Goal: Task Accomplishment & Management: Manage account settings

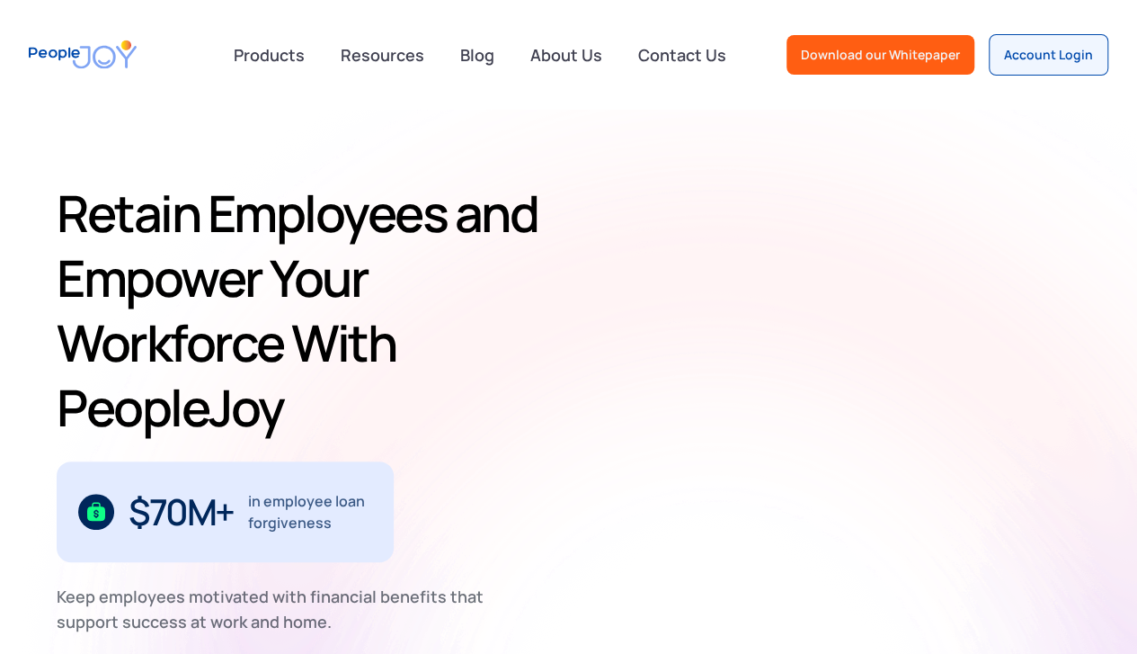
click at [266, 195] on h1 "Retain Employees and Empower Your Workforce With PeopleJoy" at bounding box center [320, 310] width 526 height 259
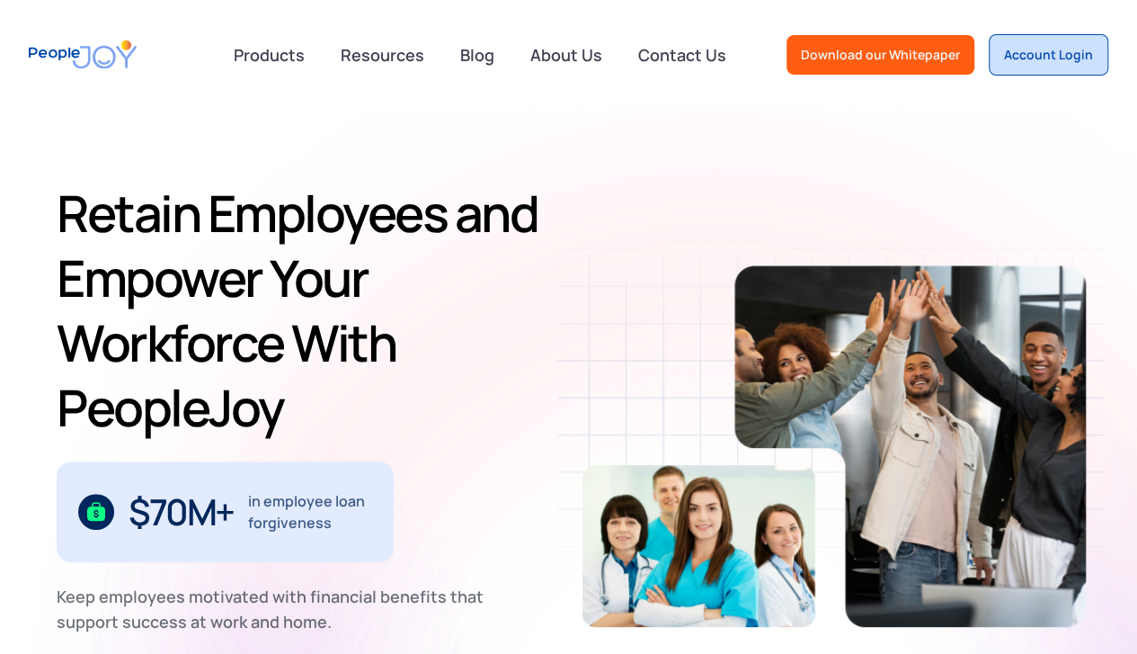
click at [1063, 48] on div "Account Login" at bounding box center [1048, 55] width 89 height 18
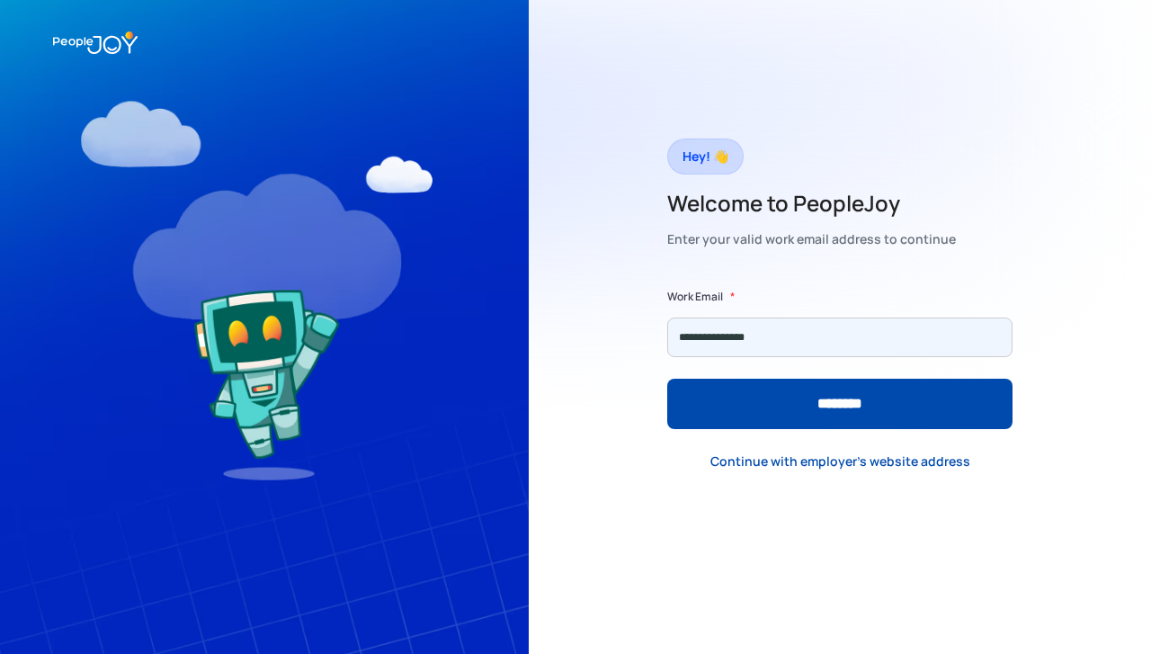
type input "**********"
click at [667, 379] on input "********" at bounding box center [839, 404] width 345 height 50
